Goal: Task Accomplishment & Management: Manage account settings

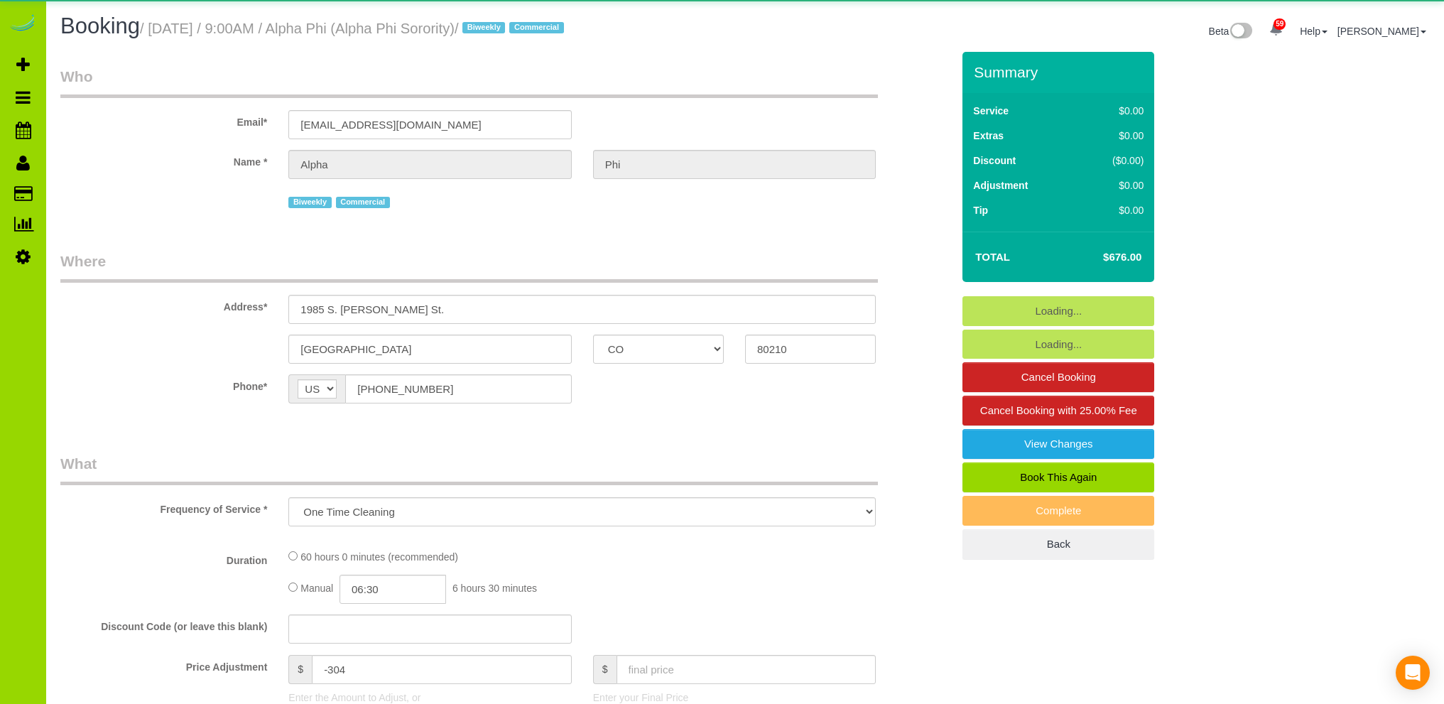
select select "CO"
select select "spot1"
select select "number:1"
select select "number:21"
select select "object:1171"
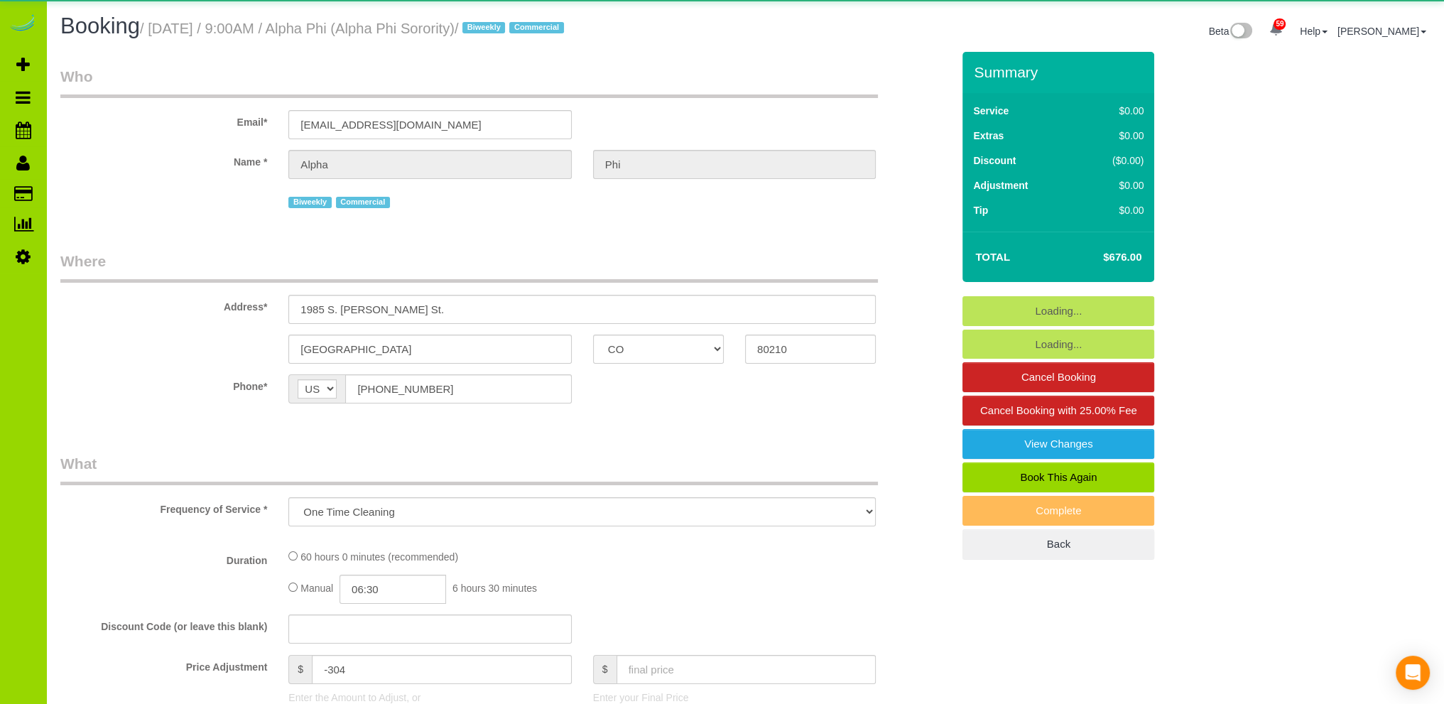
select select "3"
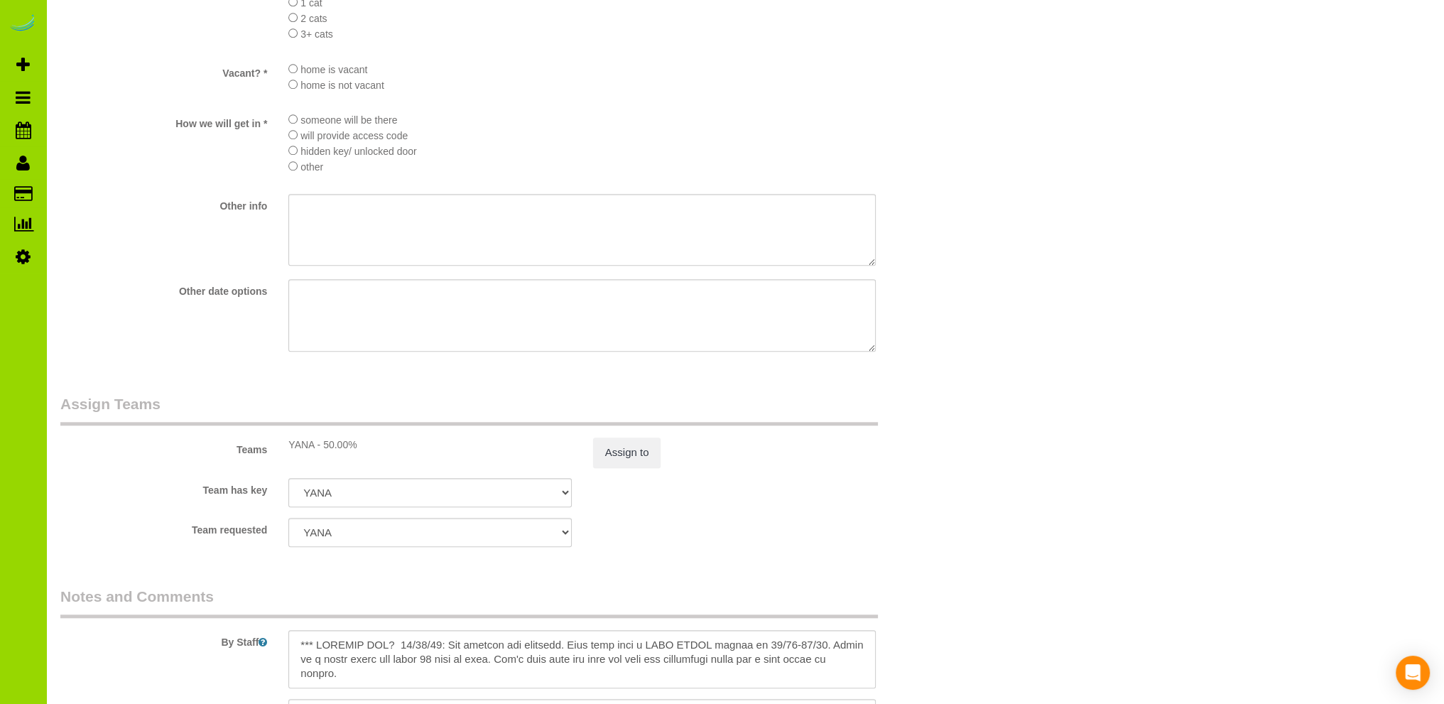
scroll to position [1847, 0]
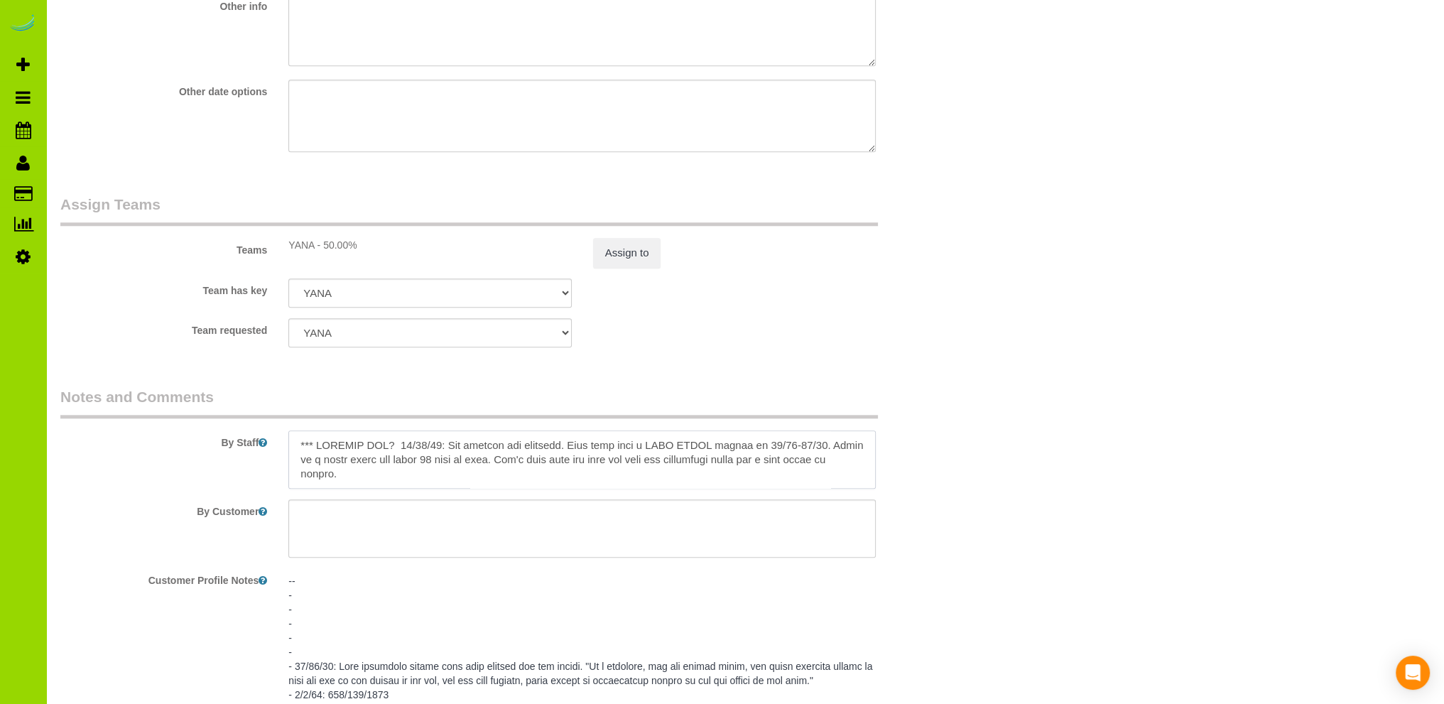
click at [474, 477] on textarea at bounding box center [581, 459] width 587 height 58
paste textarea "$80 $676 $756"
click at [391, 472] on textarea at bounding box center [581, 459] width 587 height 58
click at [425, 471] on textarea at bounding box center [581, 459] width 587 height 58
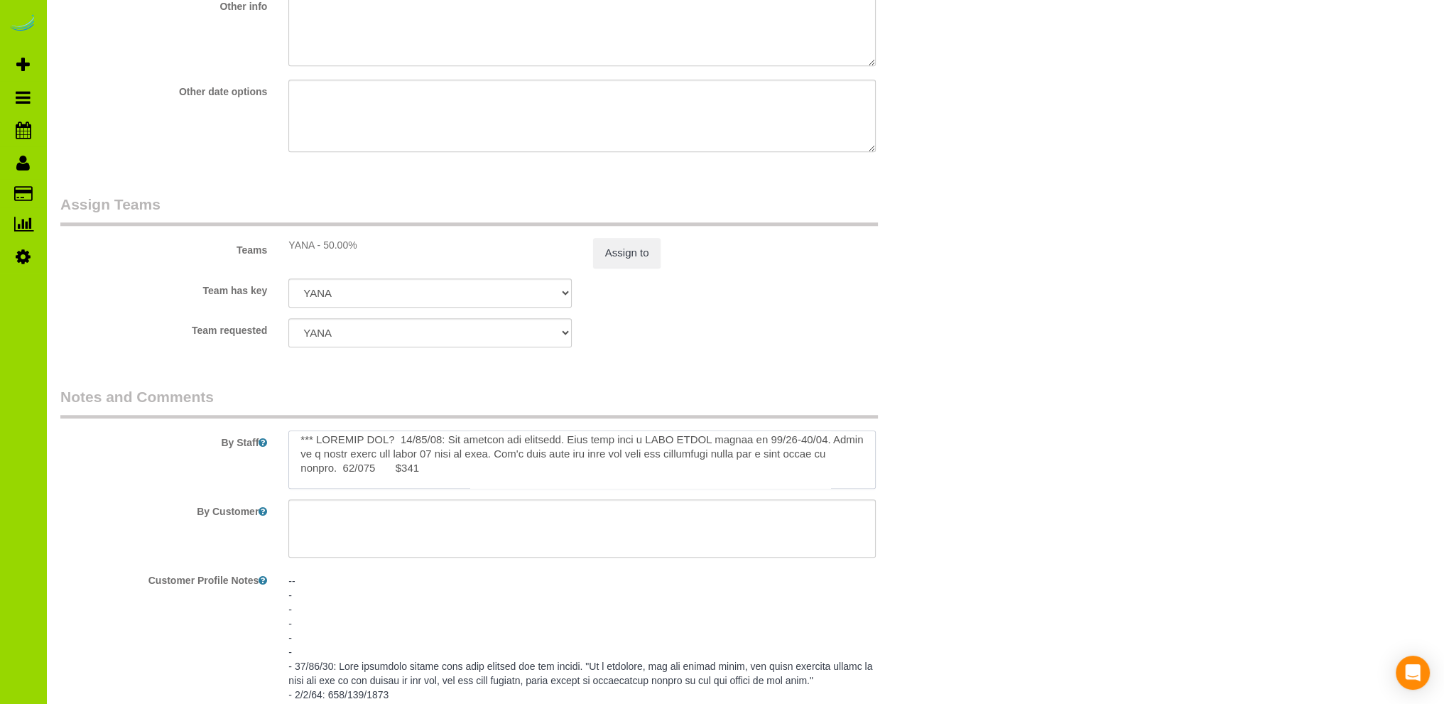
click at [423, 471] on textarea at bounding box center [581, 459] width 587 height 58
type textarea "*** LAUNDRY DAY? [DATE]: Yes laundry and cleaning. They will have a FULL HOUSE …"
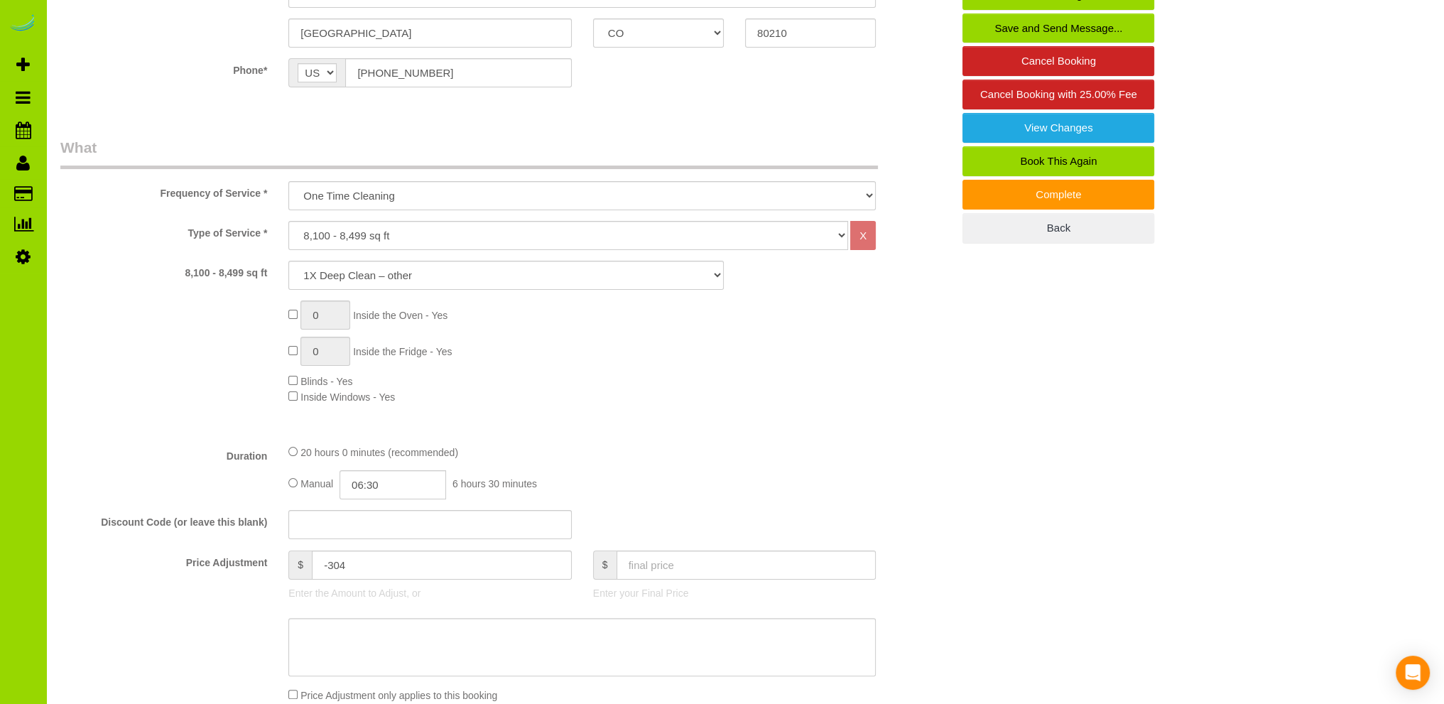
scroll to position [568, 0]
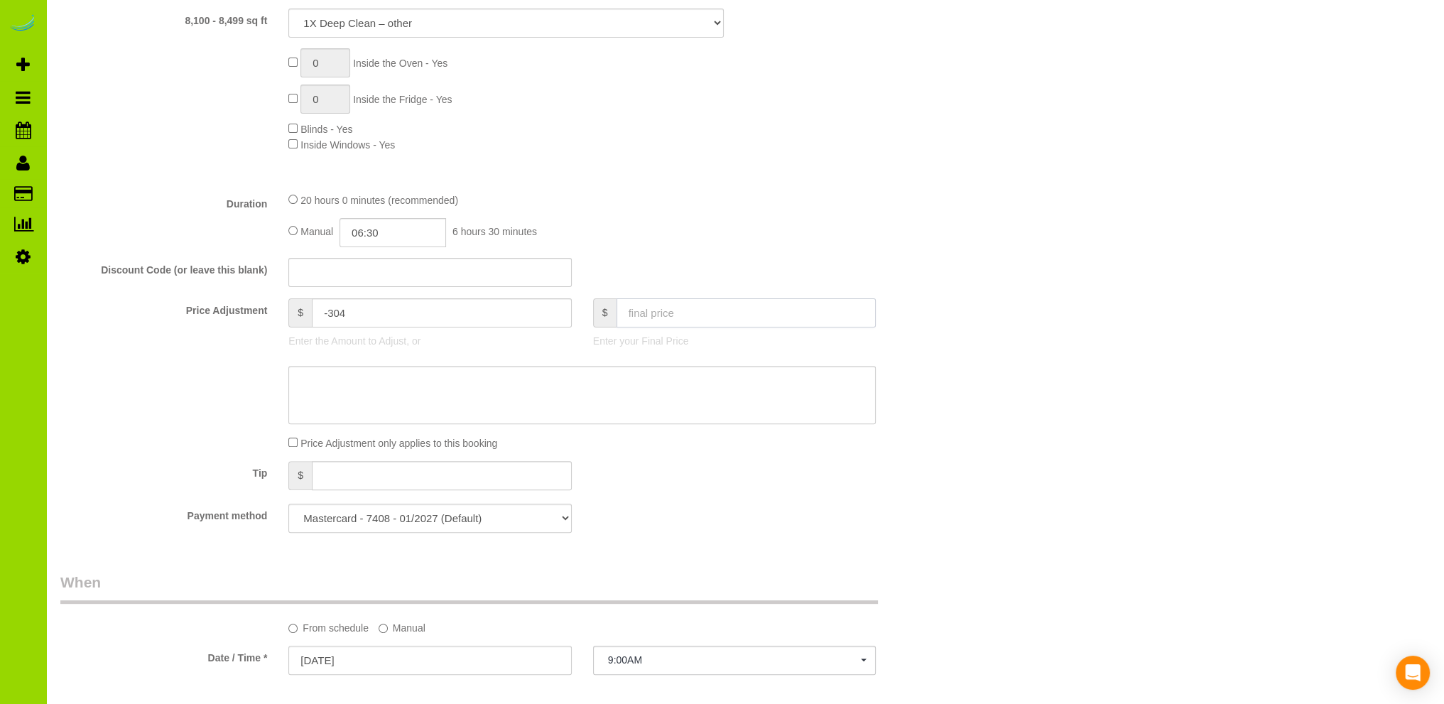
click at [698, 313] on input "text" at bounding box center [747, 312] width 260 height 29
type input "756"
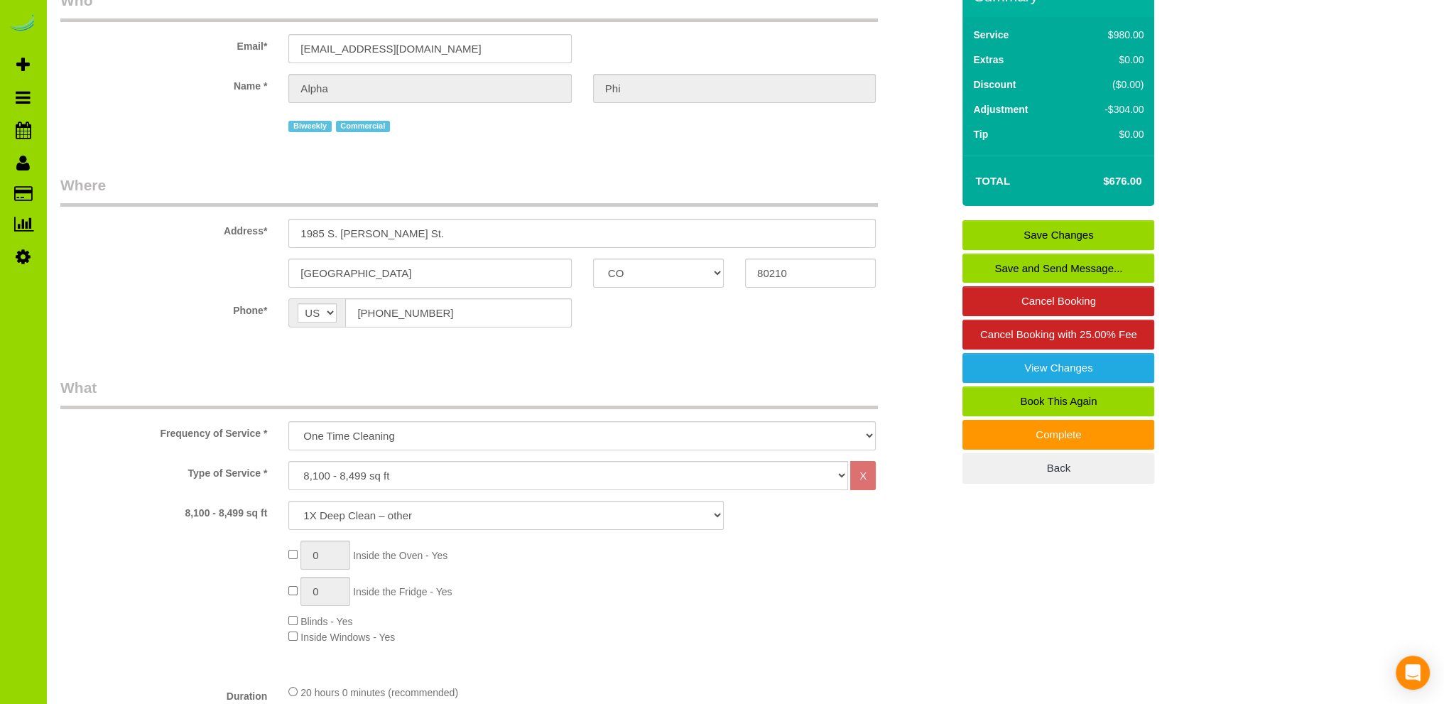
type input "-224"
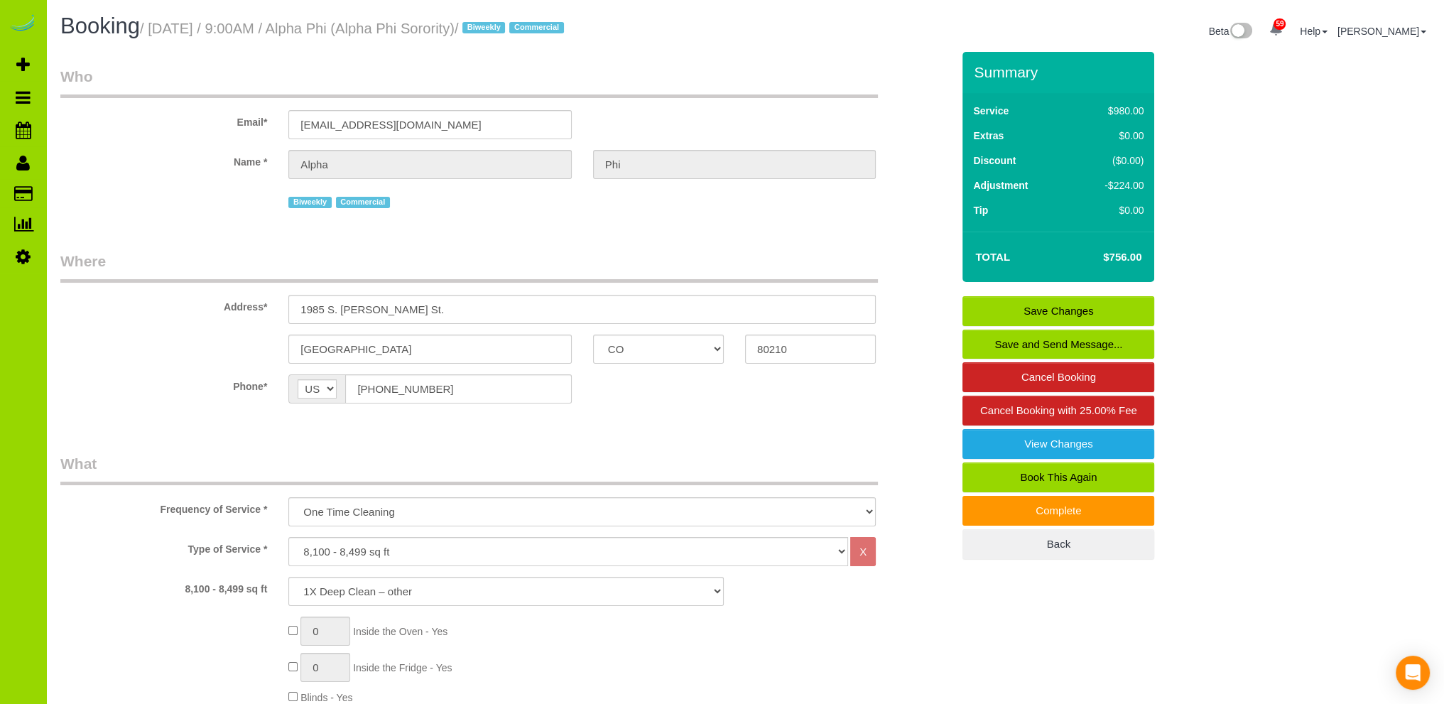
click at [1027, 307] on link "Save Changes" at bounding box center [1058, 311] width 192 height 30
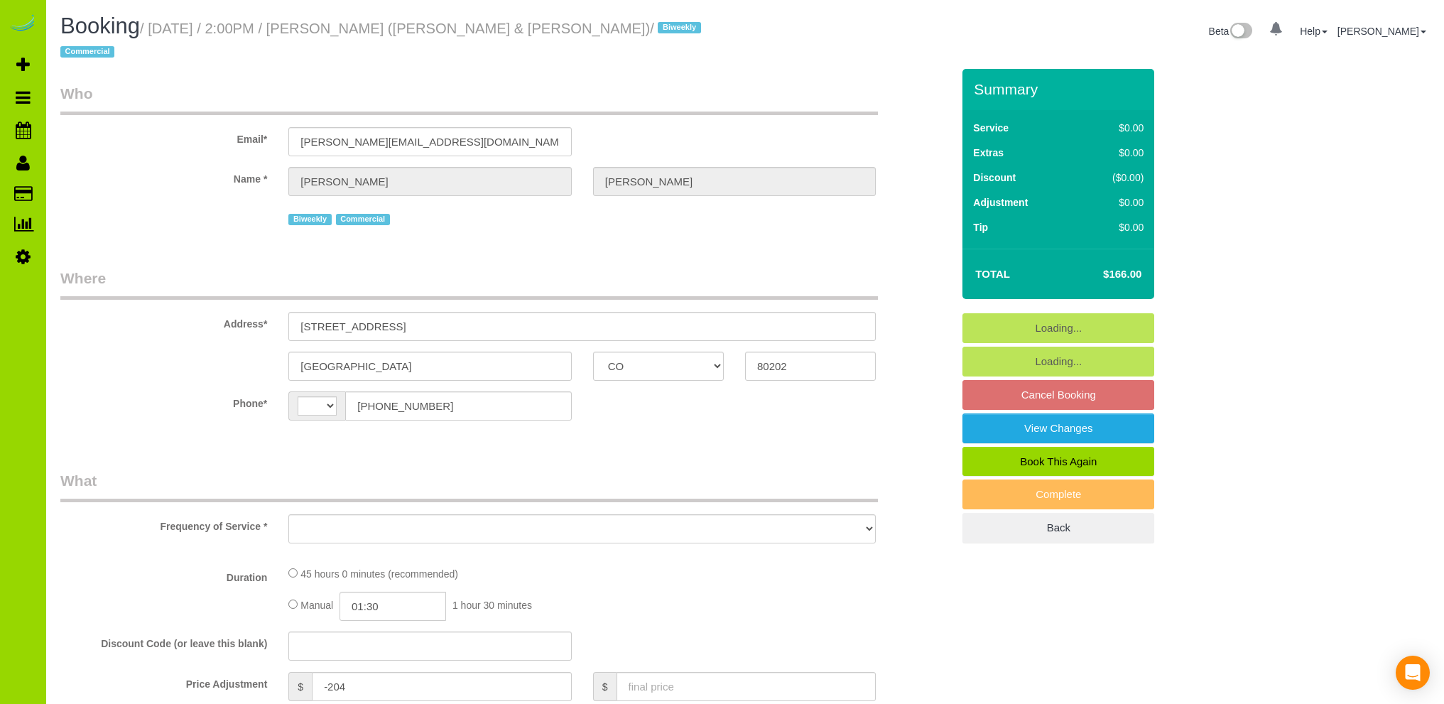
select select "CO"
select select "string:US"
select select "string:fspay-51bebc56-6401-4172-8e92-3ea25b5cf0e6"
select select "6"
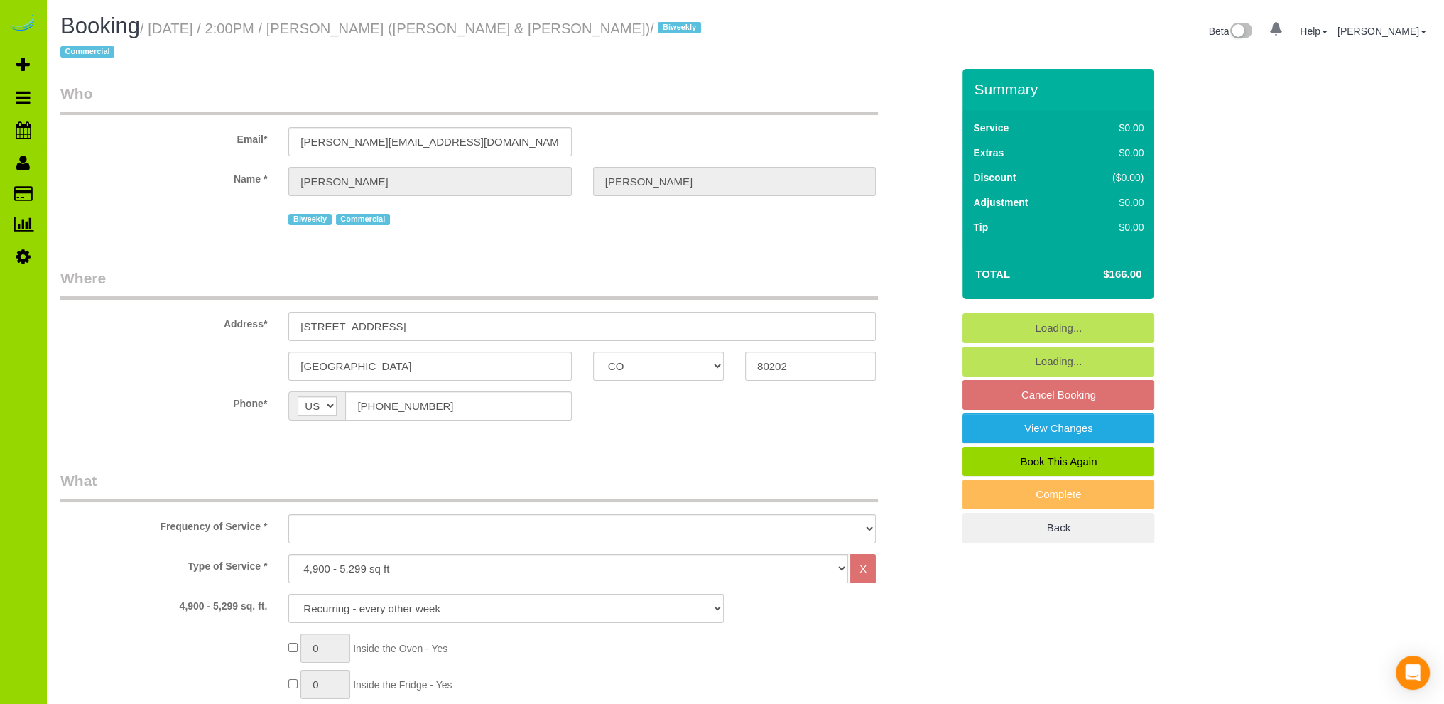
scroll to position [426, 0]
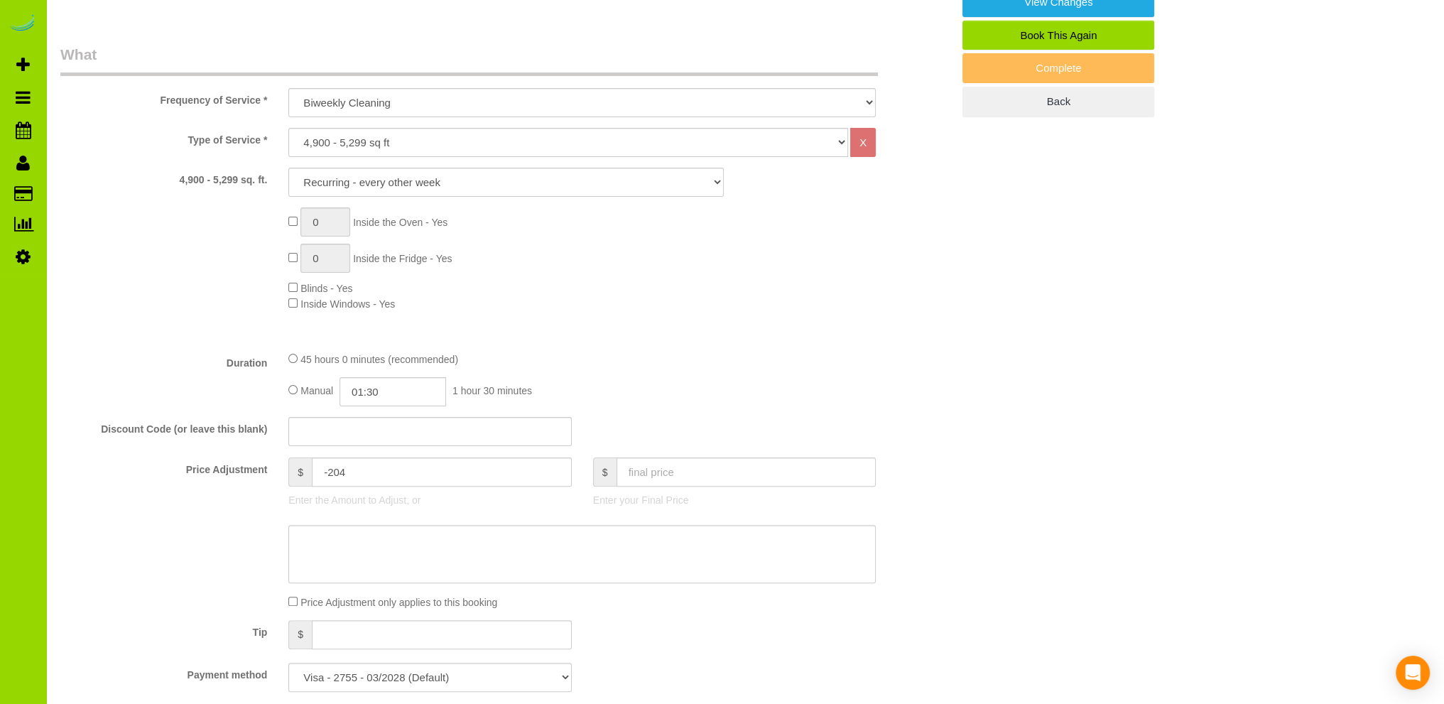
select select "object:1240"
select select "number:1"
select select "number:21"
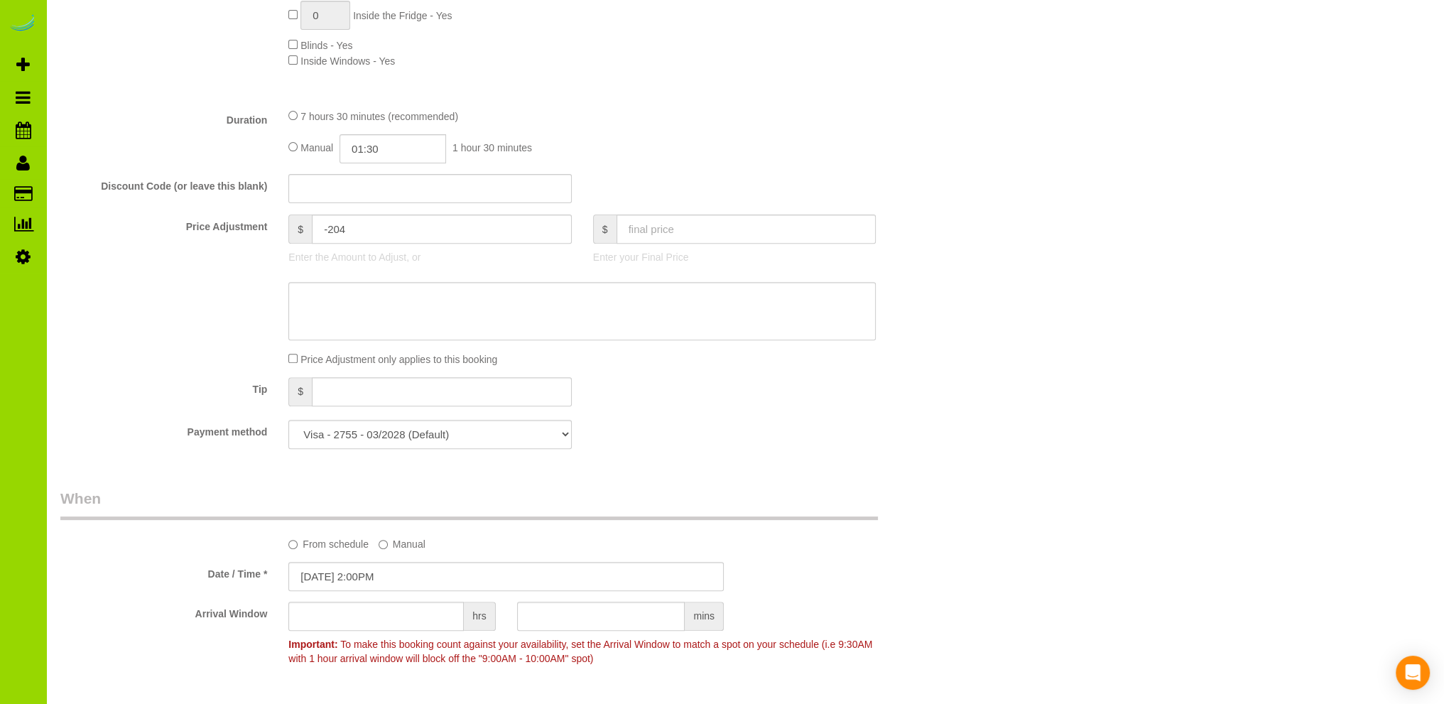
scroll to position [710, 0]
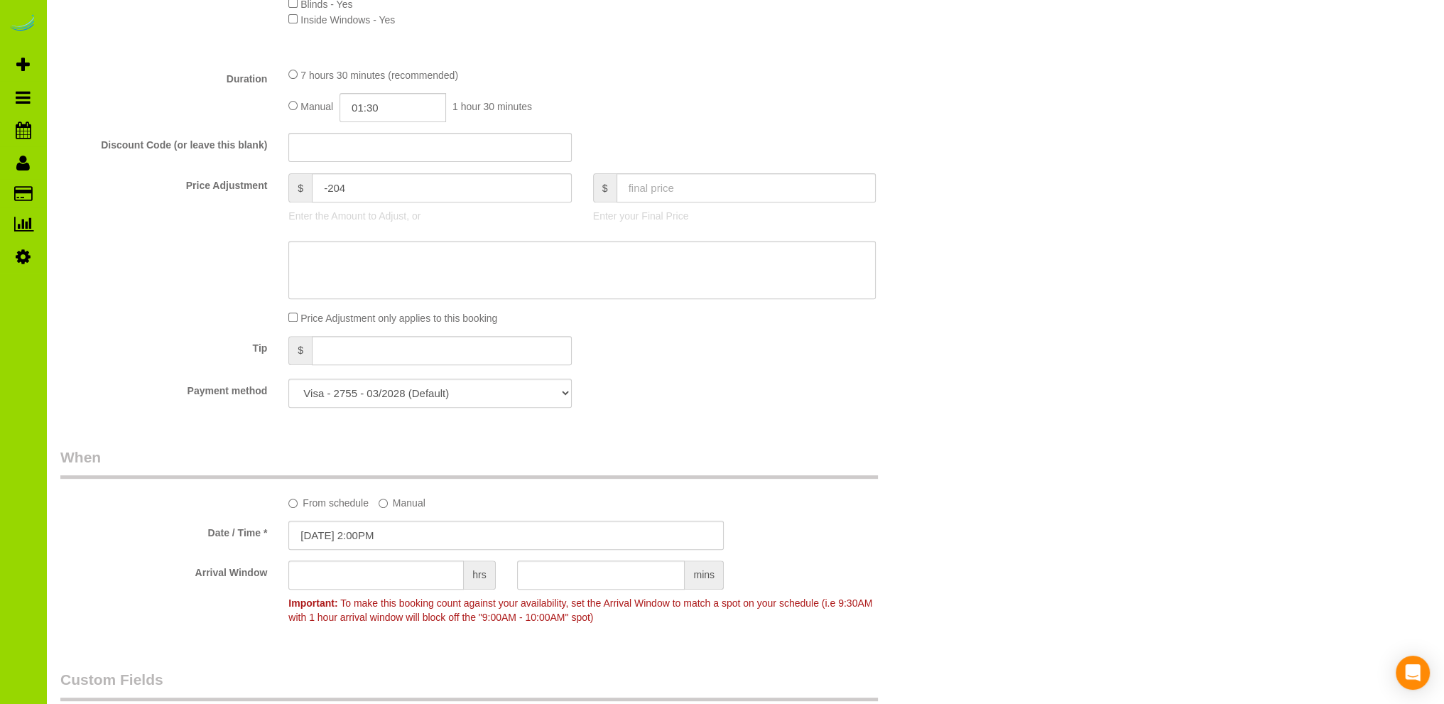
select select "6"
click at [347, 521] on input "10/26/2025 2:00PM" at bounding box center [505, 535] width 435 height 29
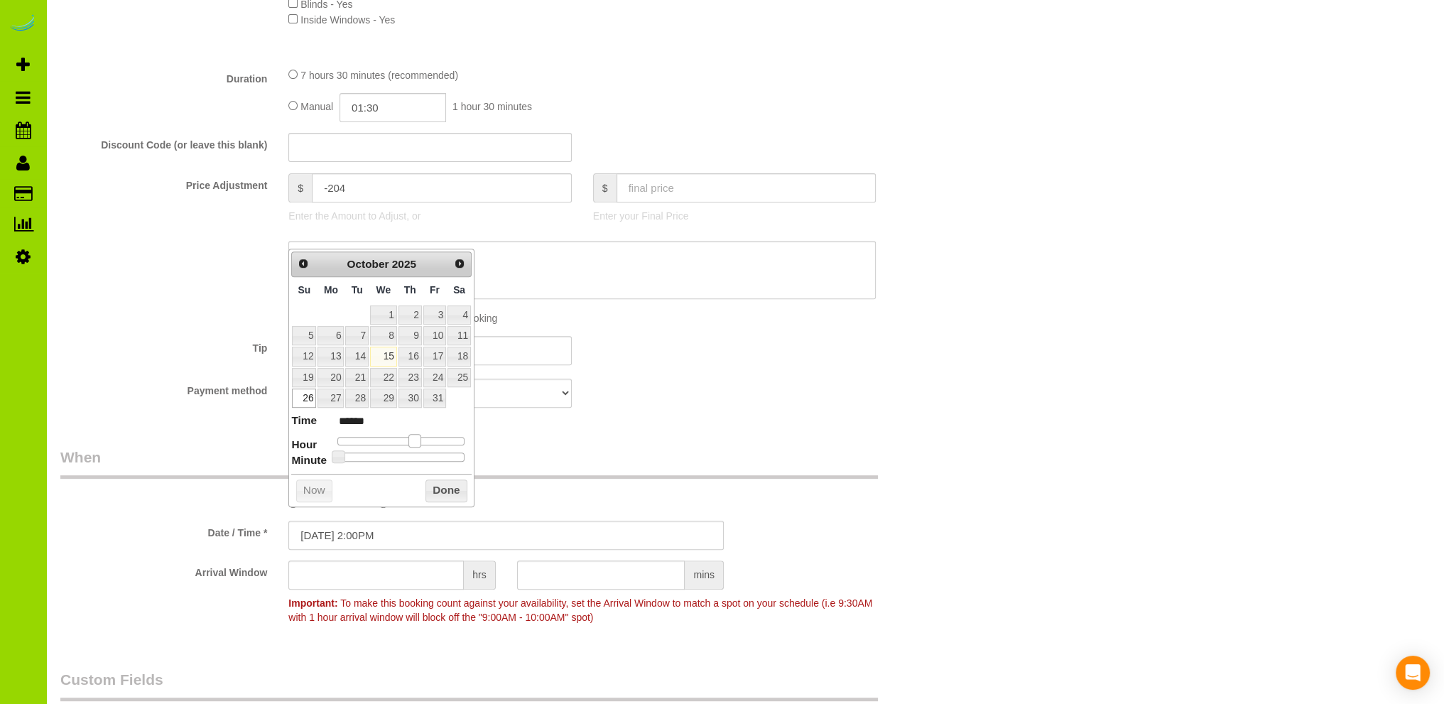
type input "10/26/2025 1:00PM"
type input "******"
type input "10/26/2025 12:00PM"
type input "*******"
drag, startPoint x: 413, startPoint y: 439, endPoint x: 401, endPoint y: 439, distance: 12.8
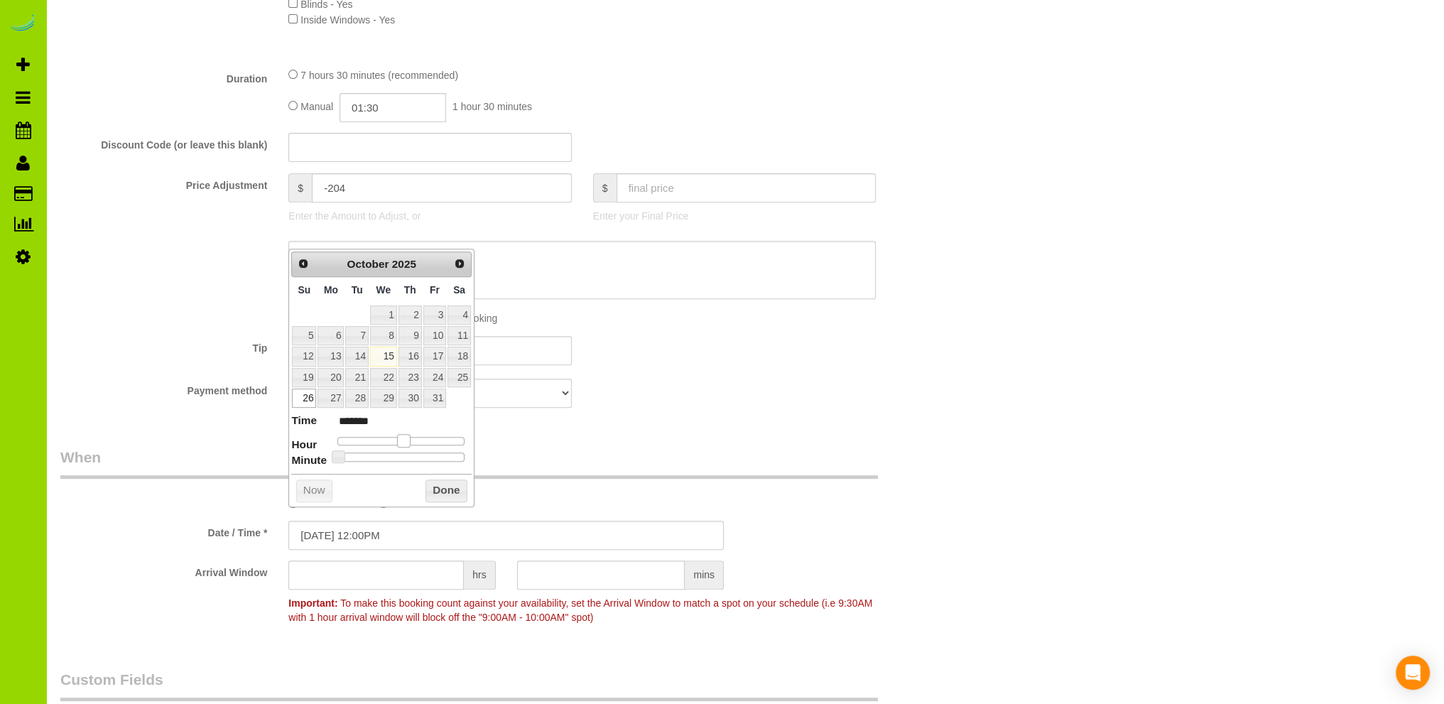
click at [401, 439] on span at bounding box center [403, 440] width 13 height 13
click at [461, 374] on link "25" at bounding box center [459, 377] width 23 height 19
type input "10/25/2025 12:00PM"
click at [446, 485] on button "Done" at bounding box center [446, 490] width 42 height 23
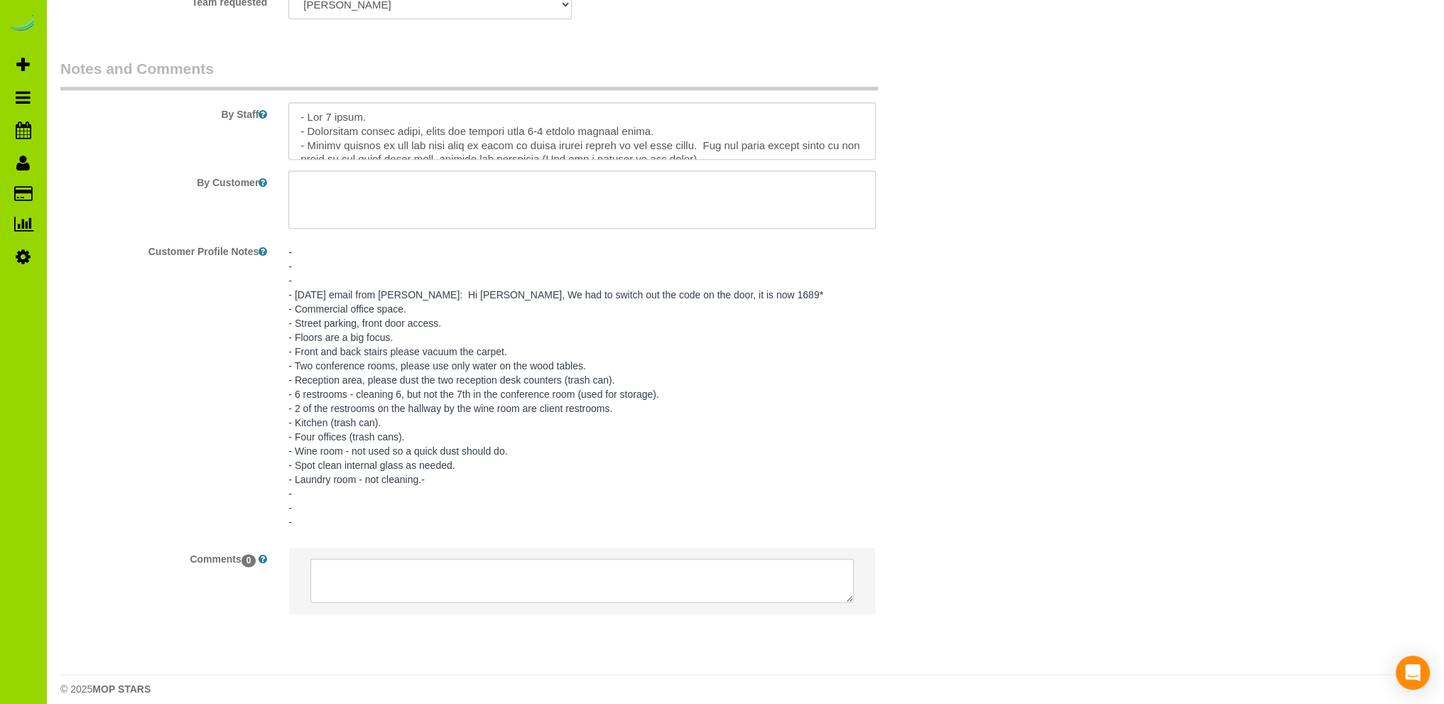
scroll to position [1986, 0]
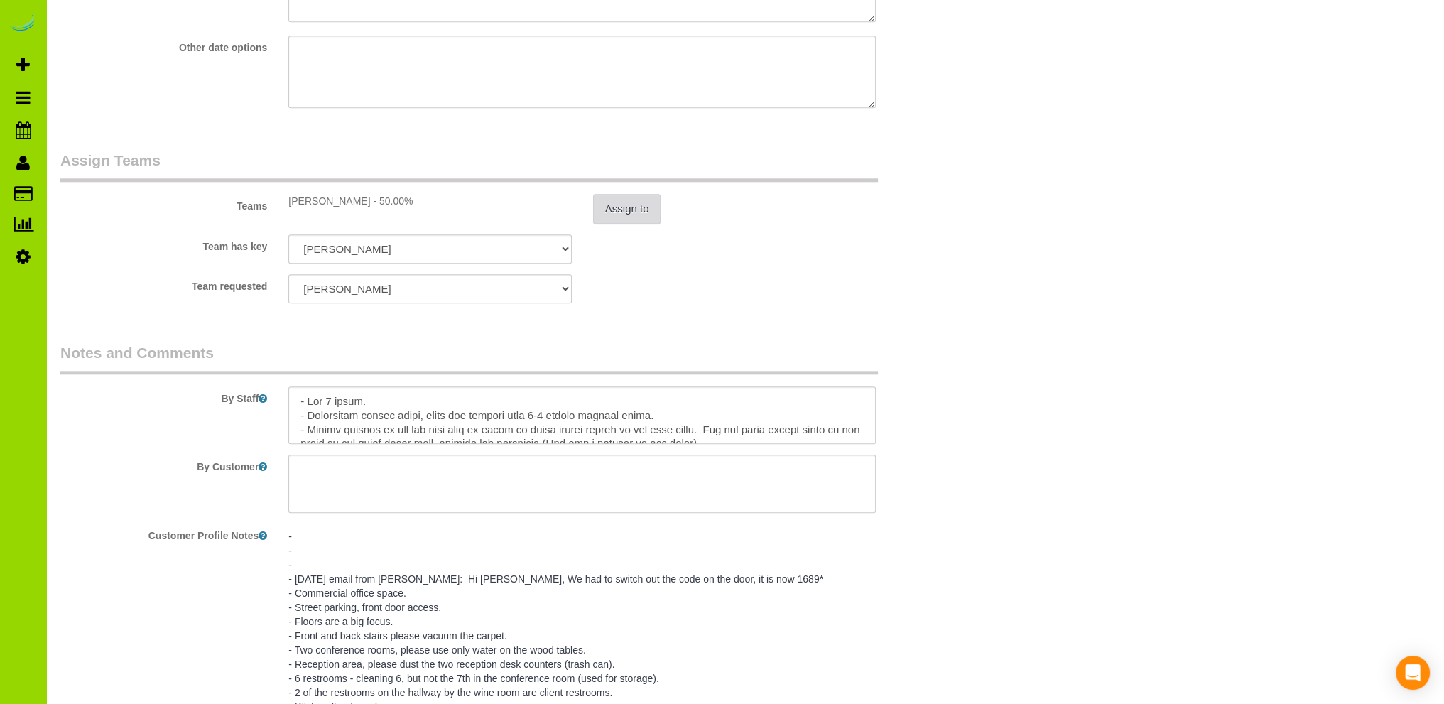
click at [619, 201] on button "Assign to" at bounding box center [627, 209] width 68 height 30
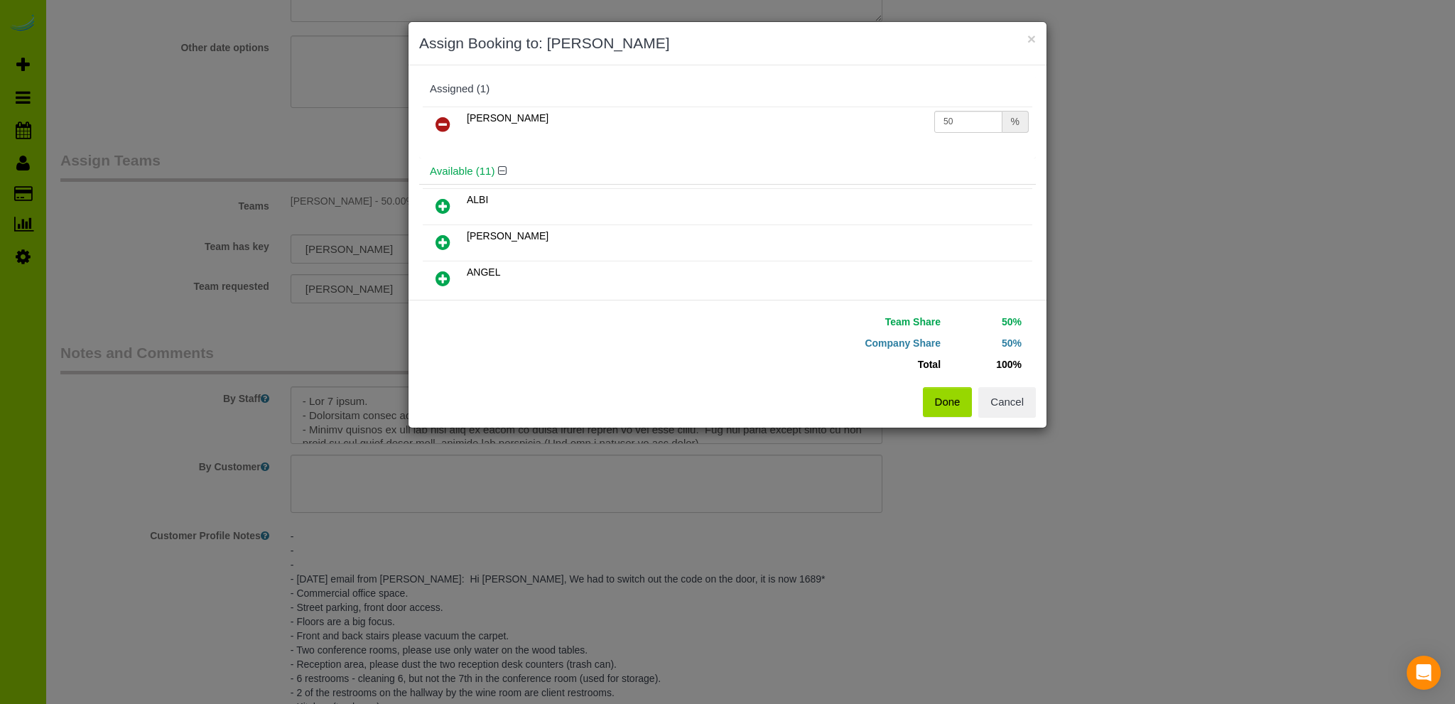
click at [447, 120] on icon at bounding box center [442, 124] width 15 height 17
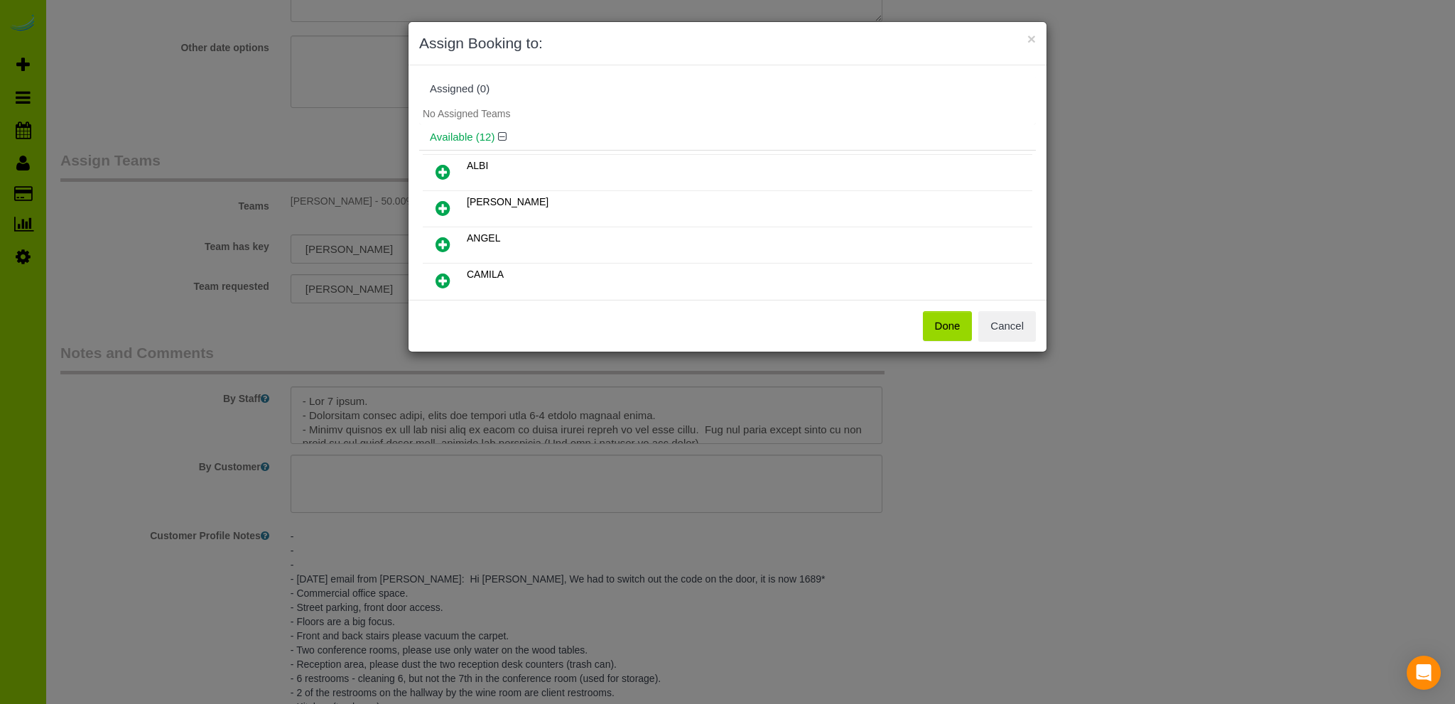
click at [951, 318] on button "Done" at bounding box center [948, 326] width 50 height 30
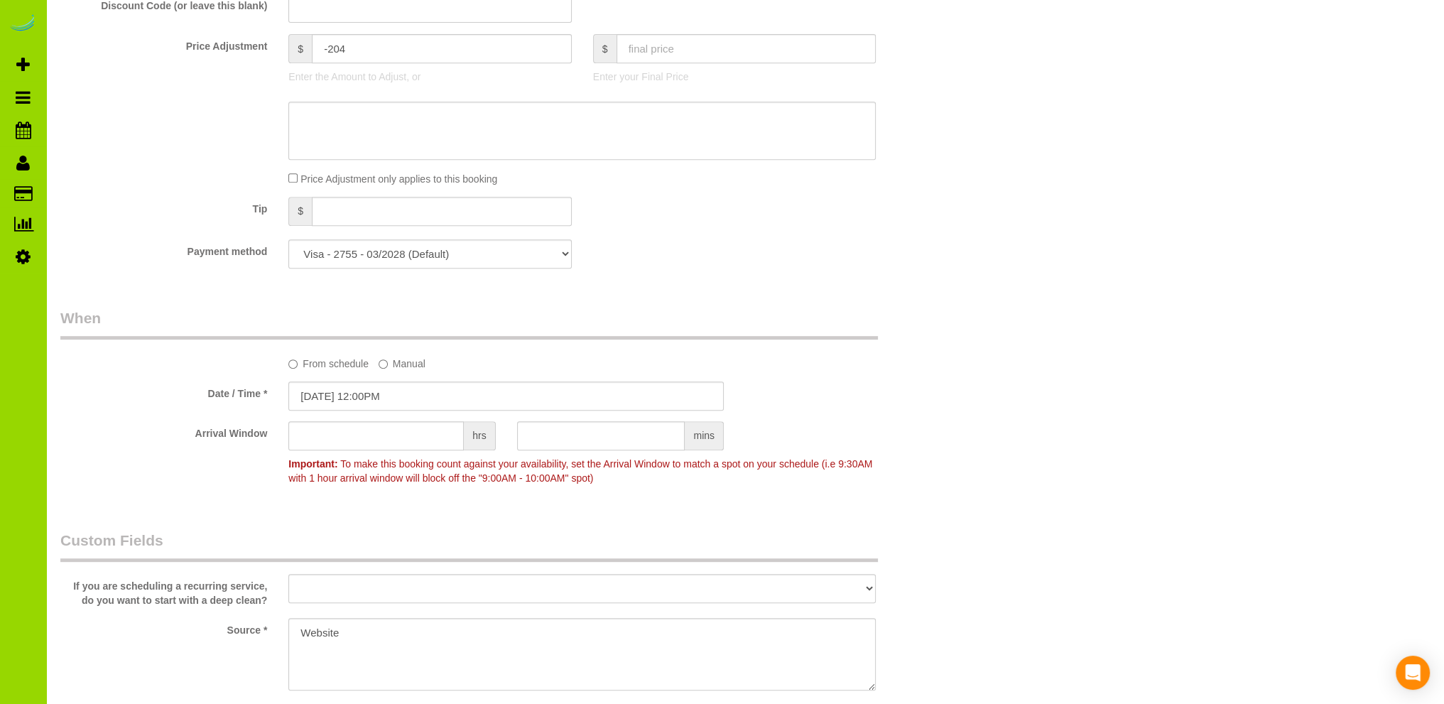
scroll to position [0, 0]
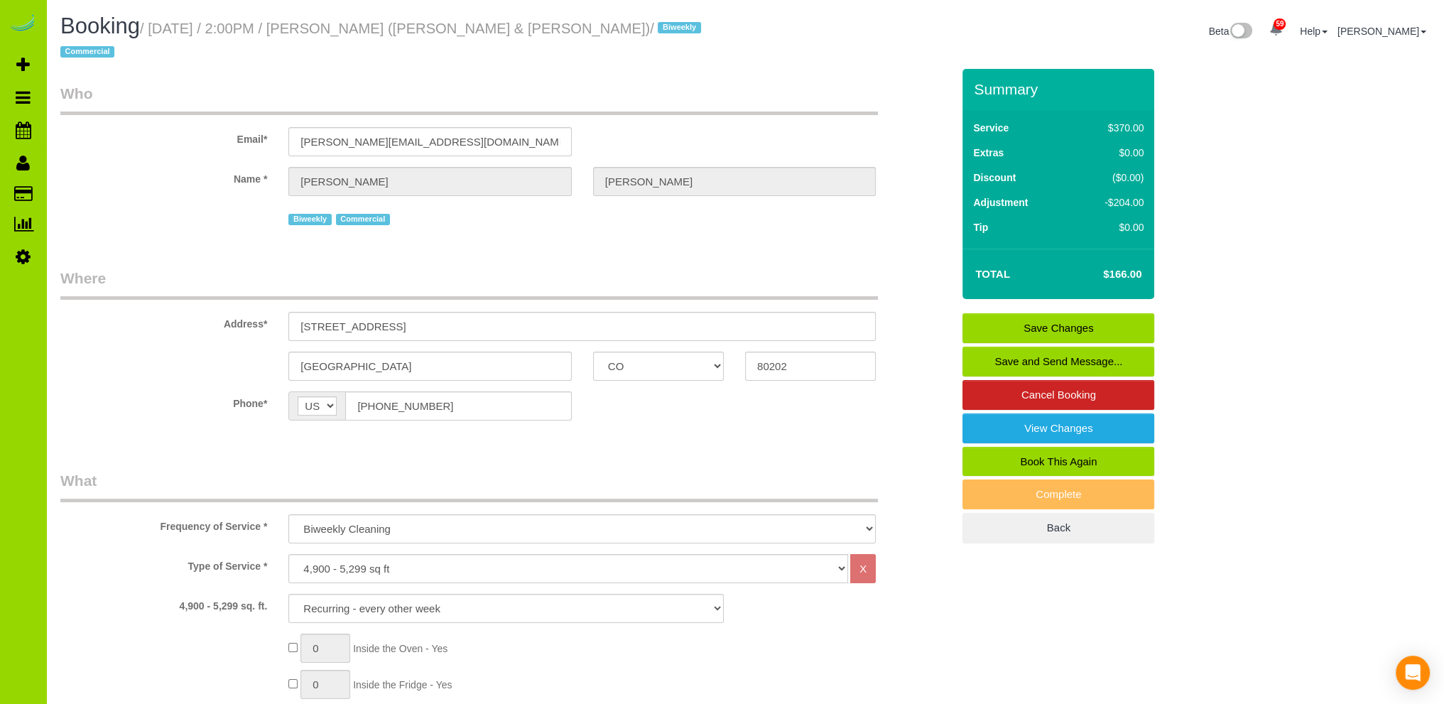
click at [1063, 313] on link "Save Changes" at bounding box center [1058, 328] width 192 height 30
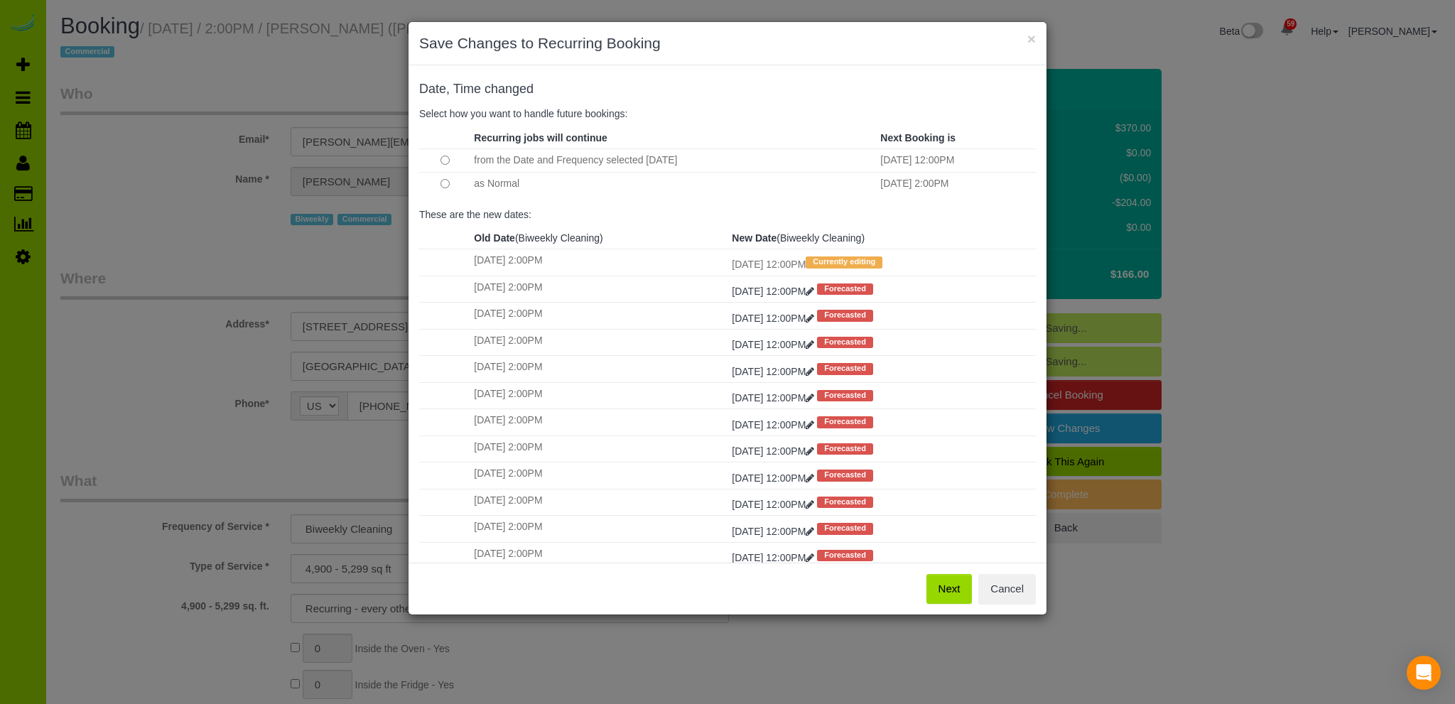
click at [947, 587] on button "Next" at bounding box center [949, 589] width 46 height 30
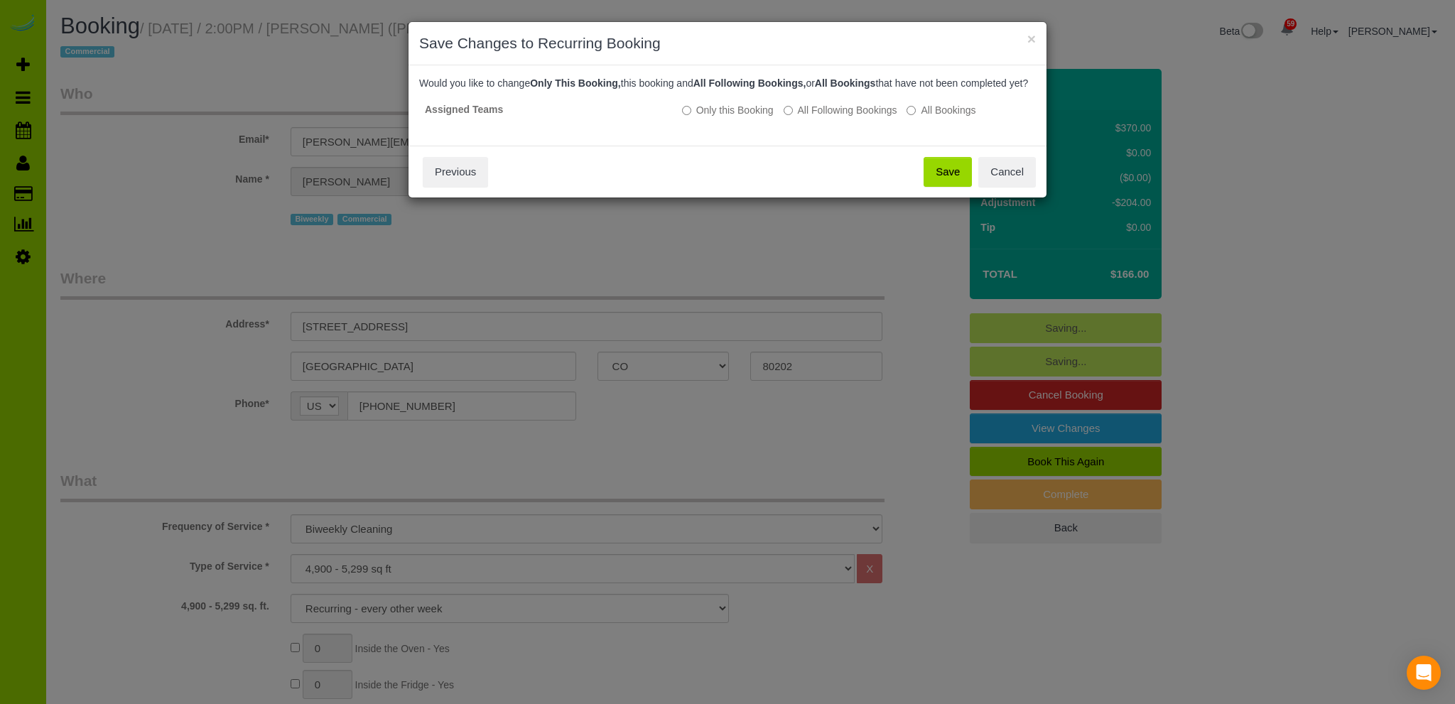
click at [943, 185] on button "Save" at bounding box center [947, 172] width 48 height 30
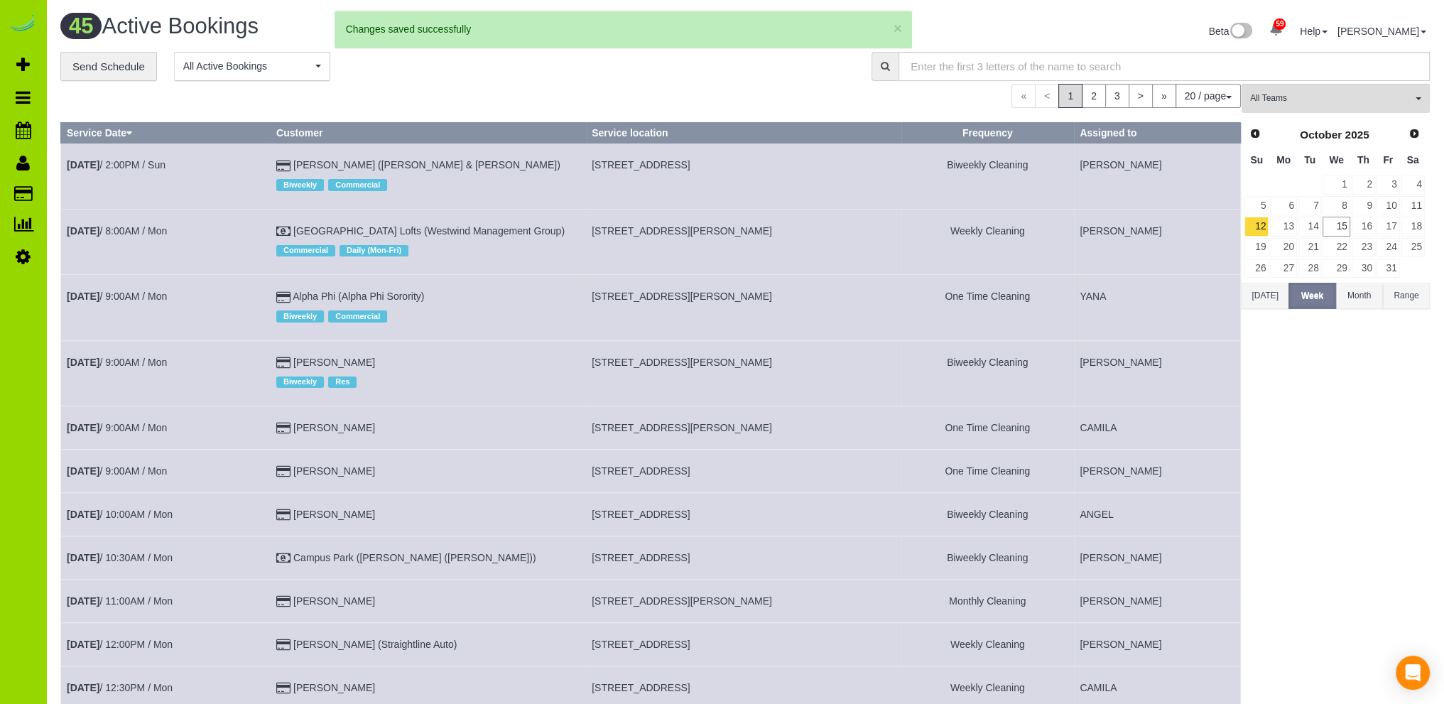
click at [446, 70] on div "**********" at bounding box center [455, 67] width 790 height 30
